Goal: Task Accomplishment & Management: Use online tool/utility

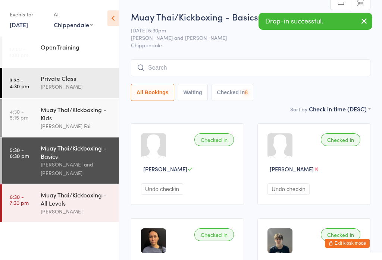
select select "0"
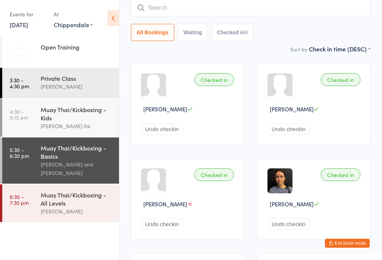
click at [271, 12] on input "search" at bounding box center [250, 7] width 239 height 17
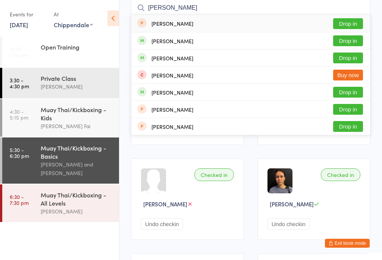
type input "[PERSON_NAME]"
click at [354, 39] on button "Drop in" at bounding box center [348, 40] width 30 height 11
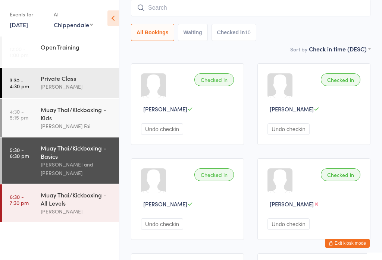
click at [188, 6] on input "search" at bounding box center [250, 7] width 239 height 17
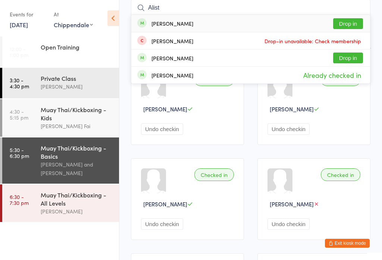
type input "Alist"
click at [354, 26] on button "Drop in" at bounding box center [348, 23] width 30 height 11
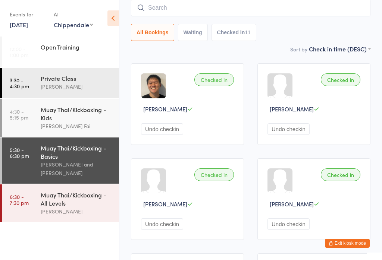
click at [72, 199] on div "Muay Thai/Kickboxing - All Levels" at bounding box center [77, 199] width 72 height 16
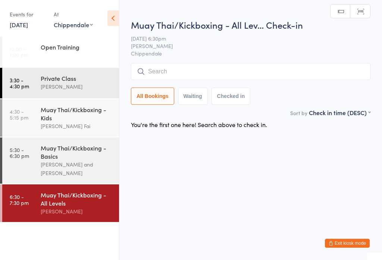
click at [241, 77] on input "search" at bounding box center [250, 71] width 239 height 17
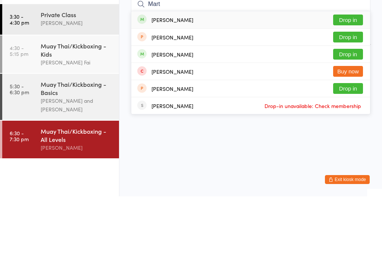
type input "Mart"
click at [349, 78] on button "Drop in" at bounding box center [348, 83] width 30 height 11
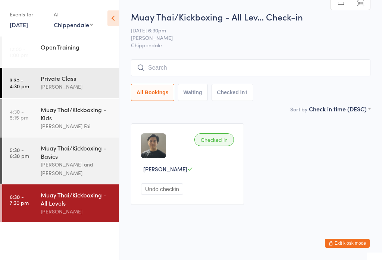
click at [252, 73] on input "search" at bounding box center [250, 67] width 239 height 17
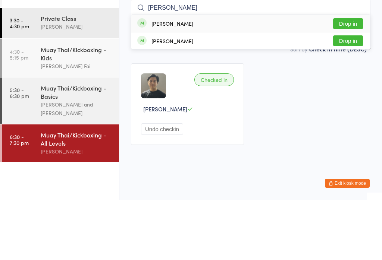
type input "[PERSON_NAME]"
click at [351, 78] on button "Drop in" at bounding box center [348, 83] width 30 height 11
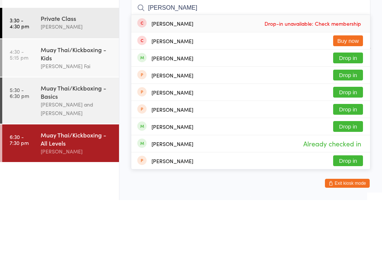
type input "[PERSON_NAME]"
click at [356, 113] on button "Drop in" at bounding box center [348, 118] width 30 height 11
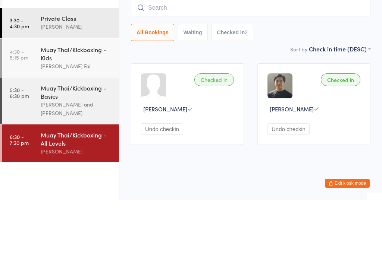
scroll to position [0, 0]
